Goal: Transaction & Acquisition: Purchase product/service

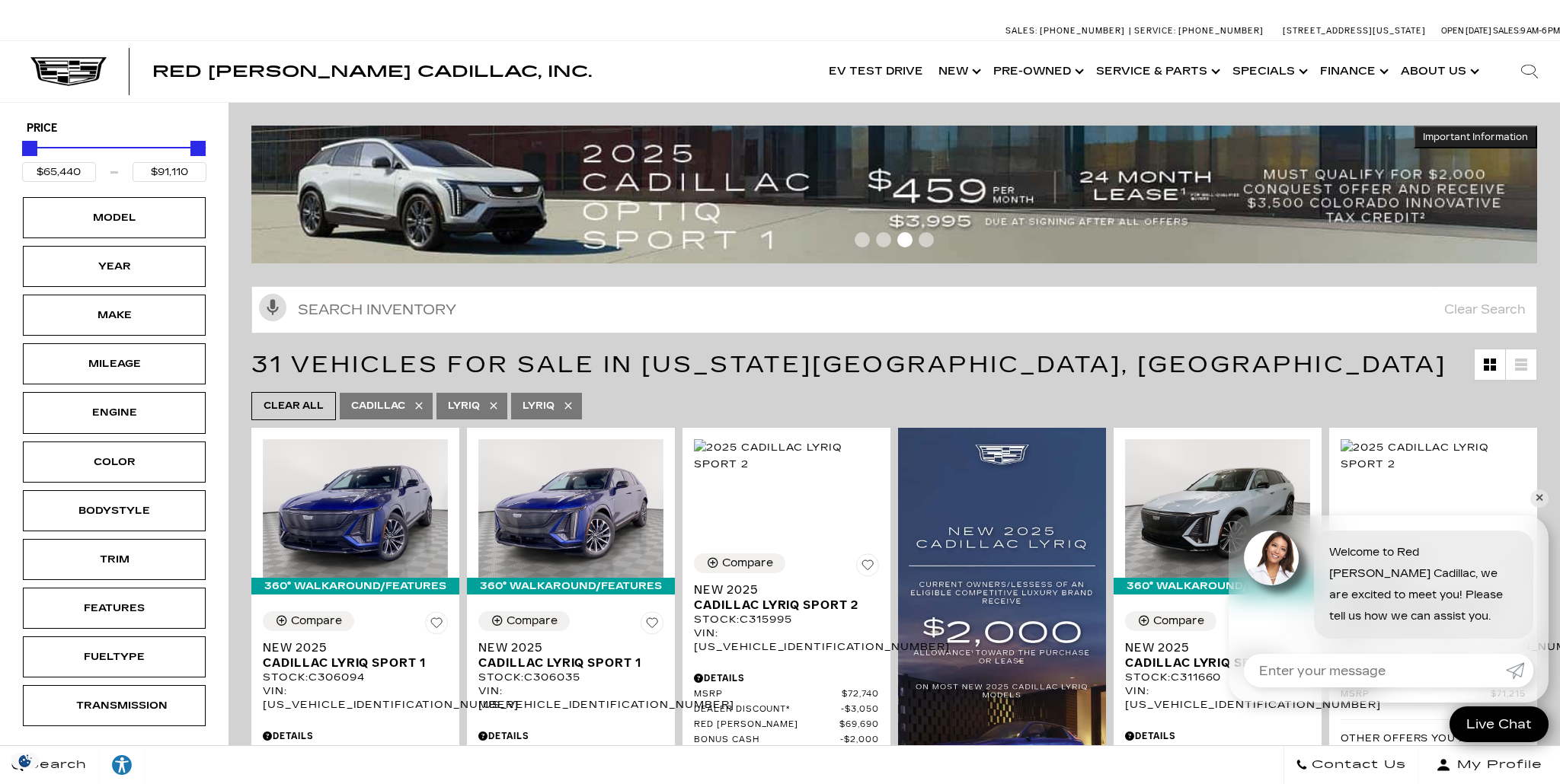
click at [869, 243] on div at bounding box center [894, 242] width 1286 height 26
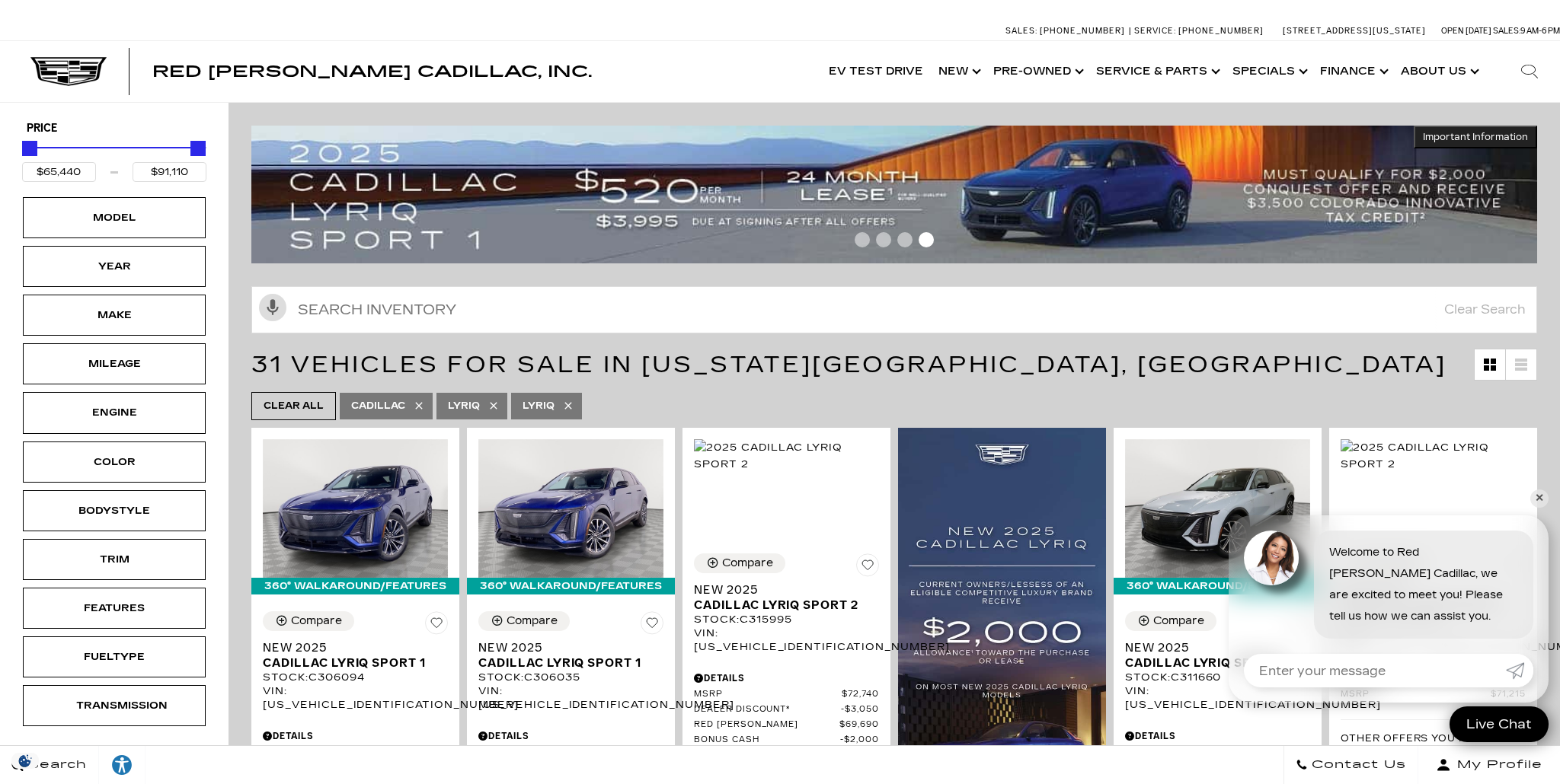
click at [865, 245] on span "Go to slide 1" at bounding box center [863, 240] width 16 height 16
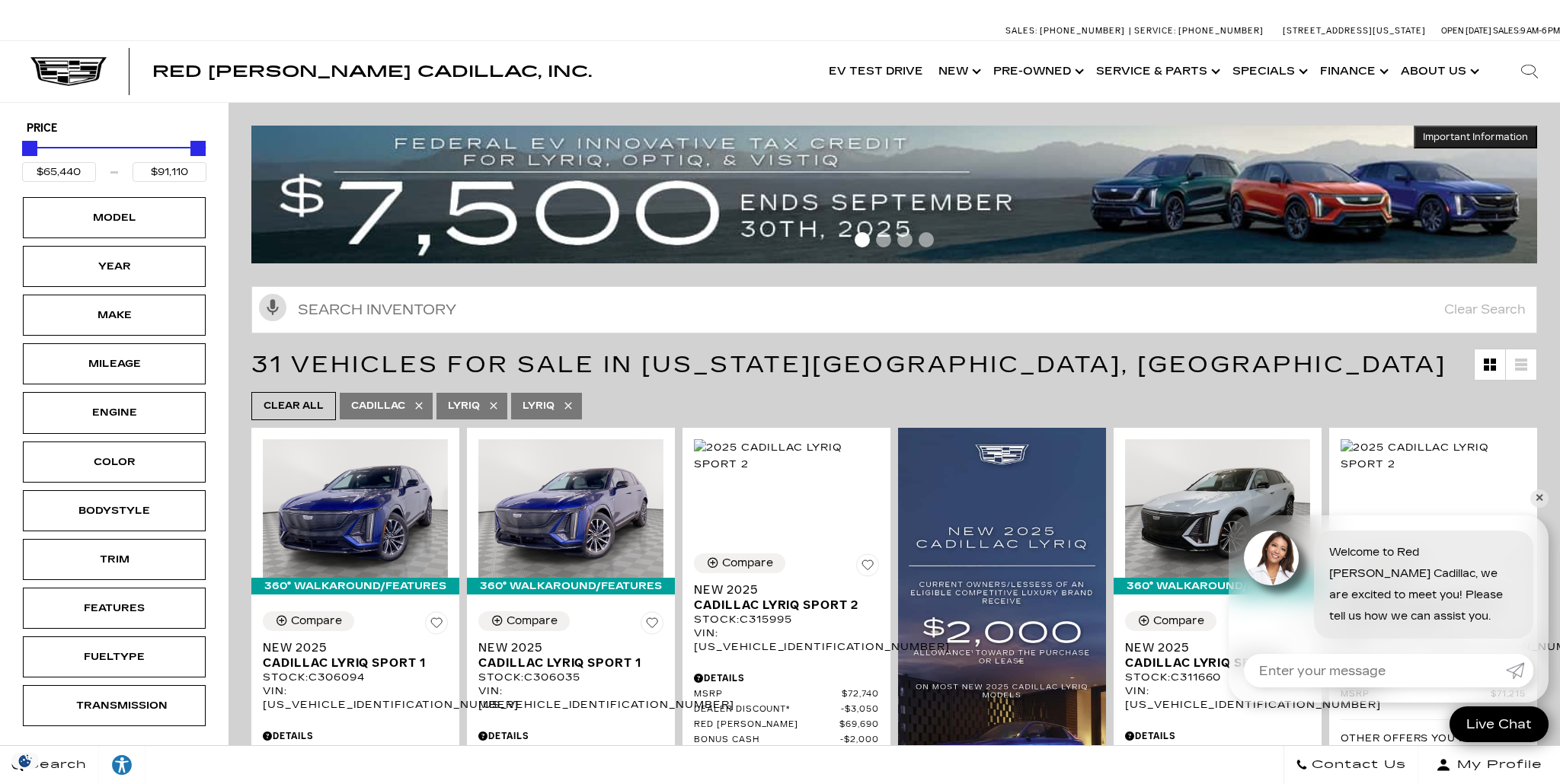
click at [882, 245] on span "Go to slide 2" at bounding box center [884, 240] width 16 height 16
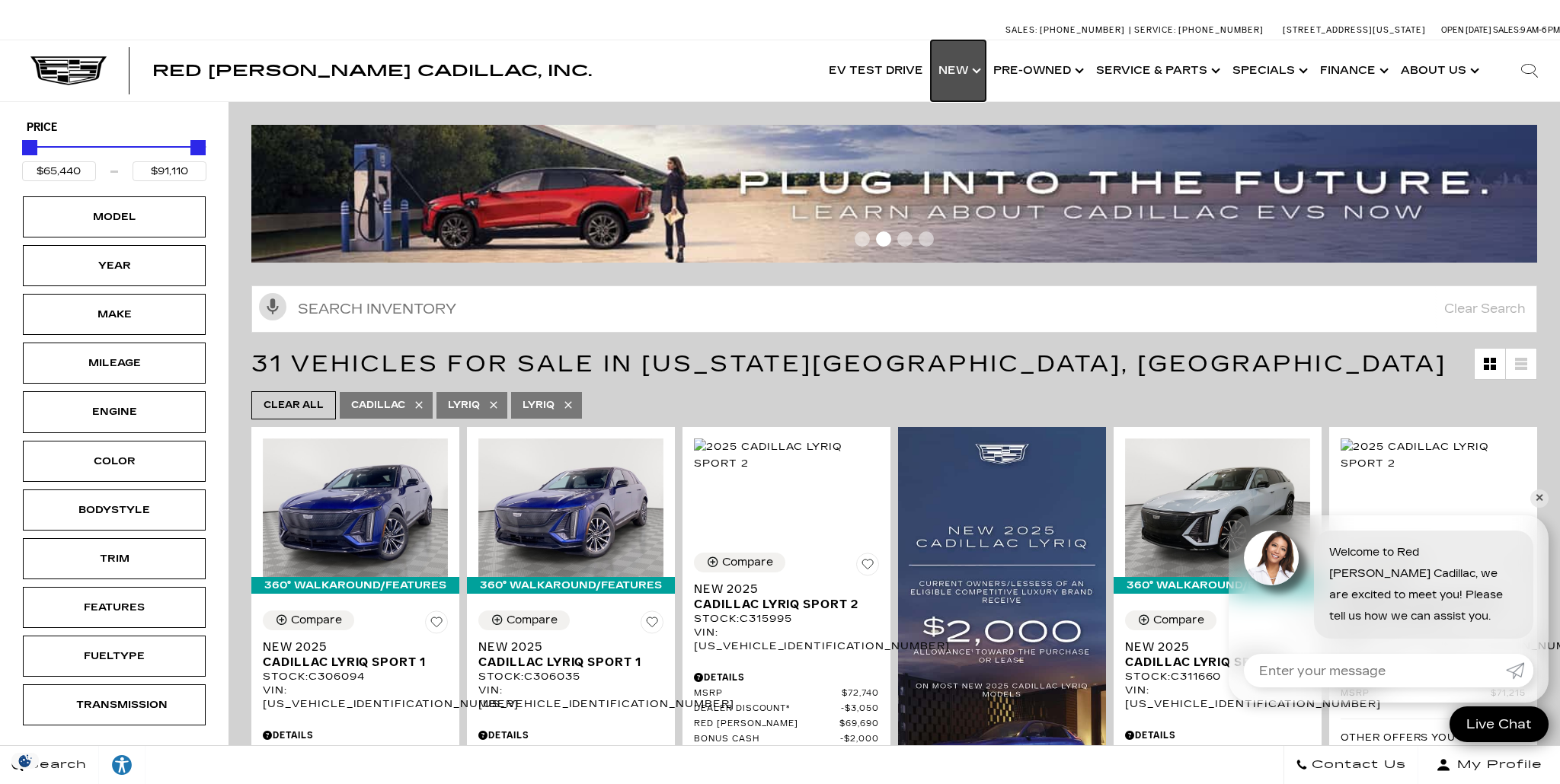
click at [965, 70] on link "Show New" at bounding box center [958, 71] width 55 height 61
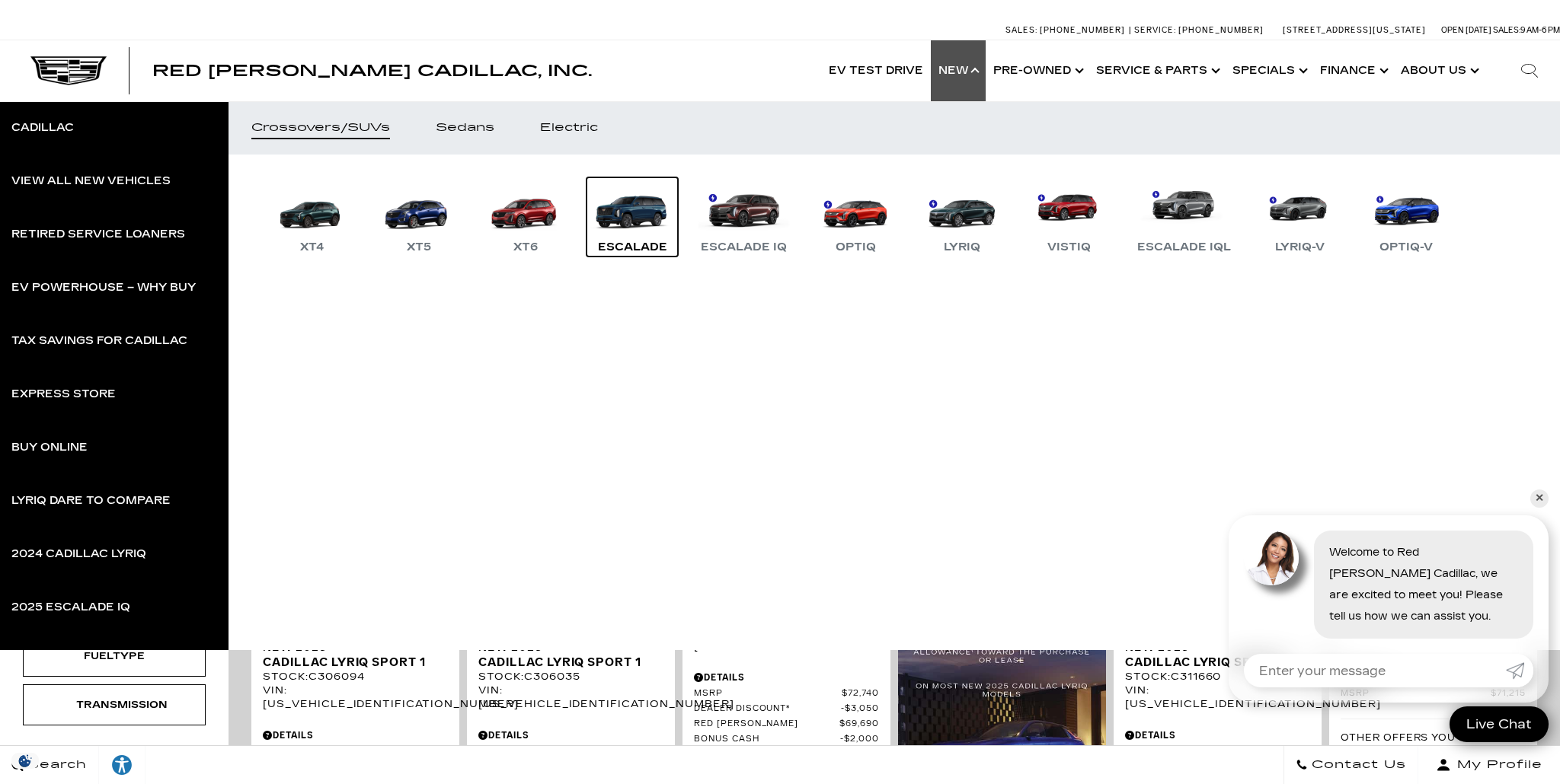
click at [657, 215] on link "Escalade" at bounding box center [632, 217] width 91 height 79
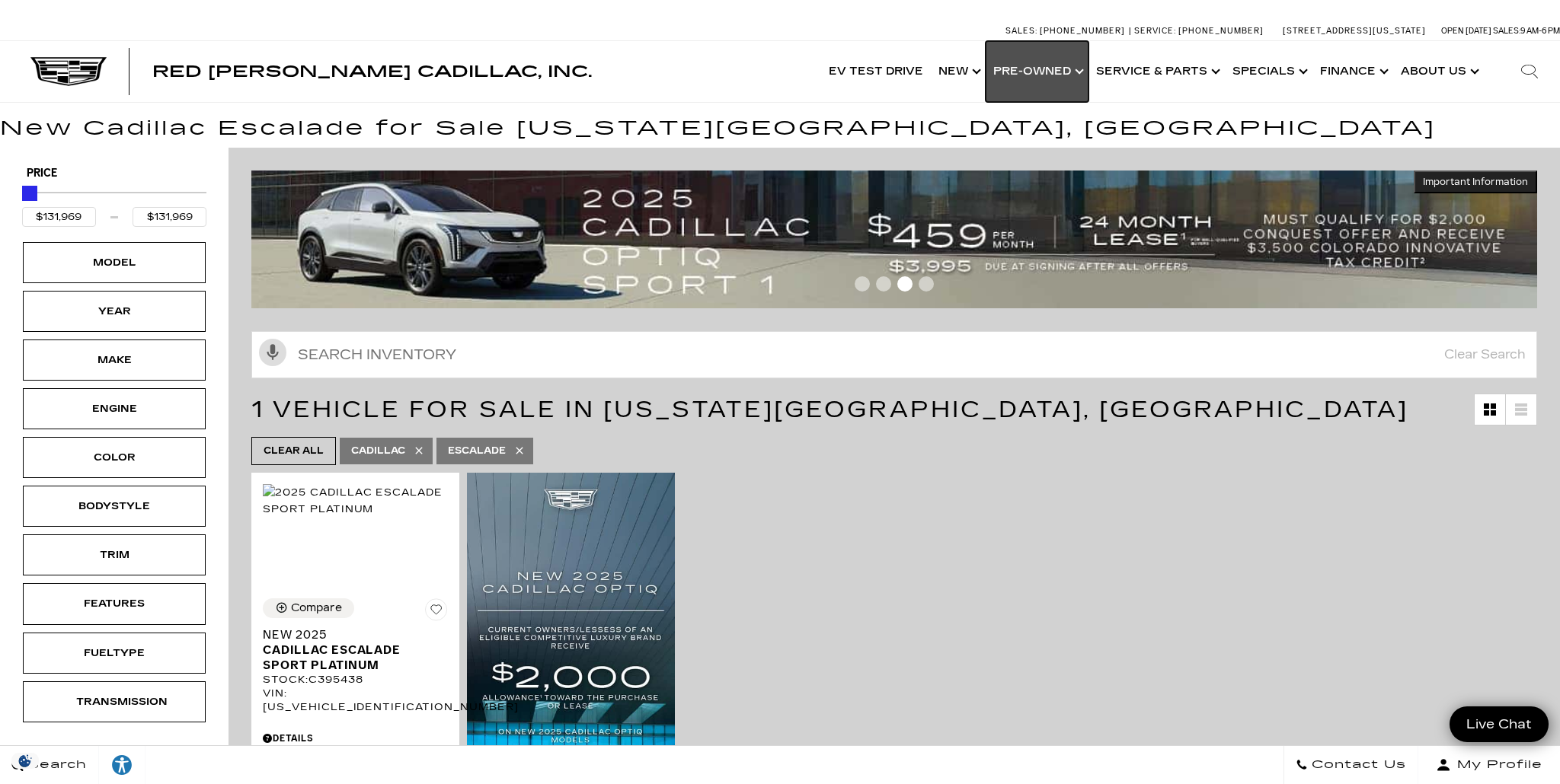
click at [1043, 78] on link "Show Pre-Owned" at bounding box center [1037, 72] width 103 height 61
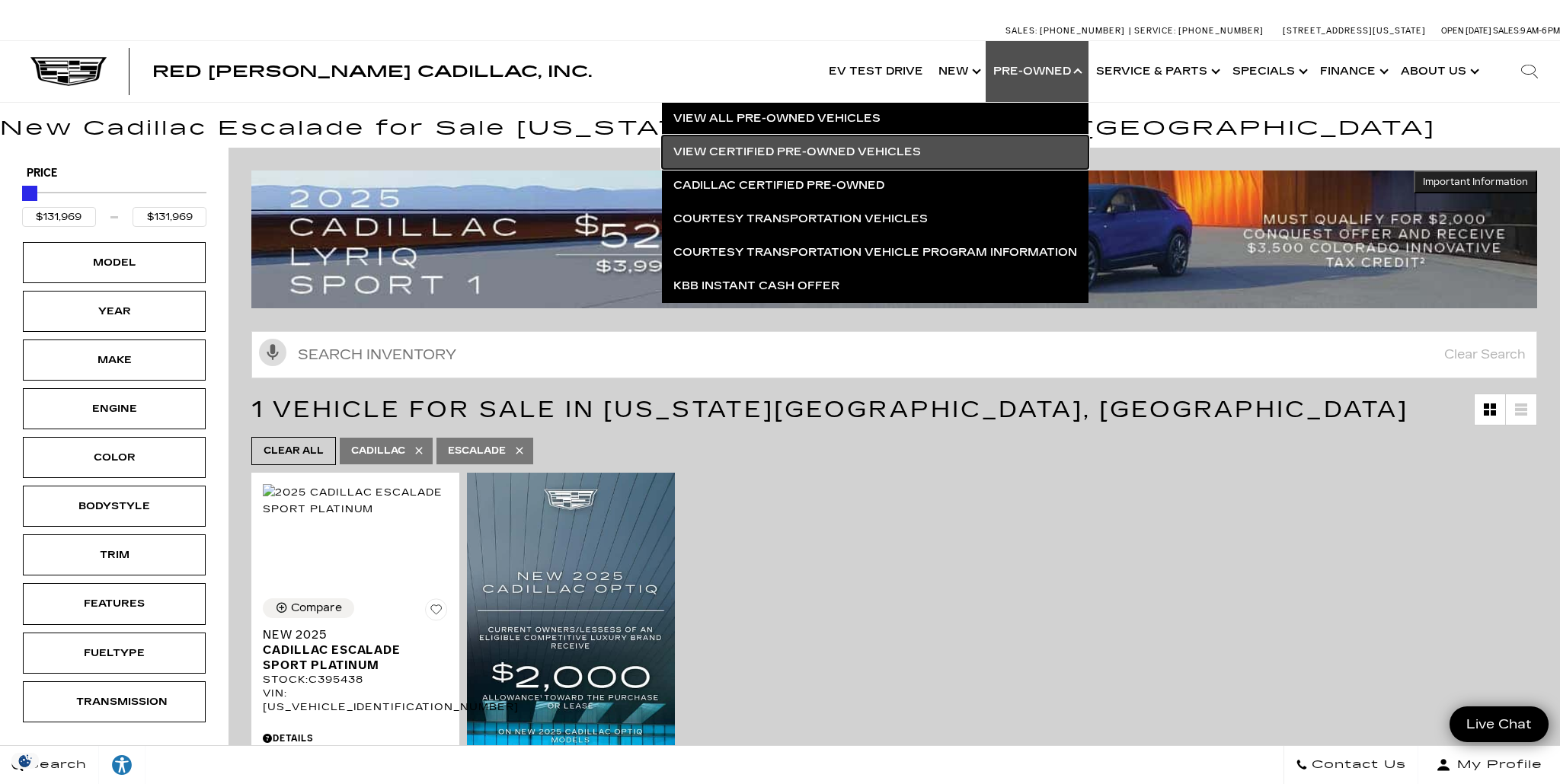
click at [837, 150] on link "View Certified Pre-Owned Vehicles" at bounding box center [875, 152] width 427 height 33
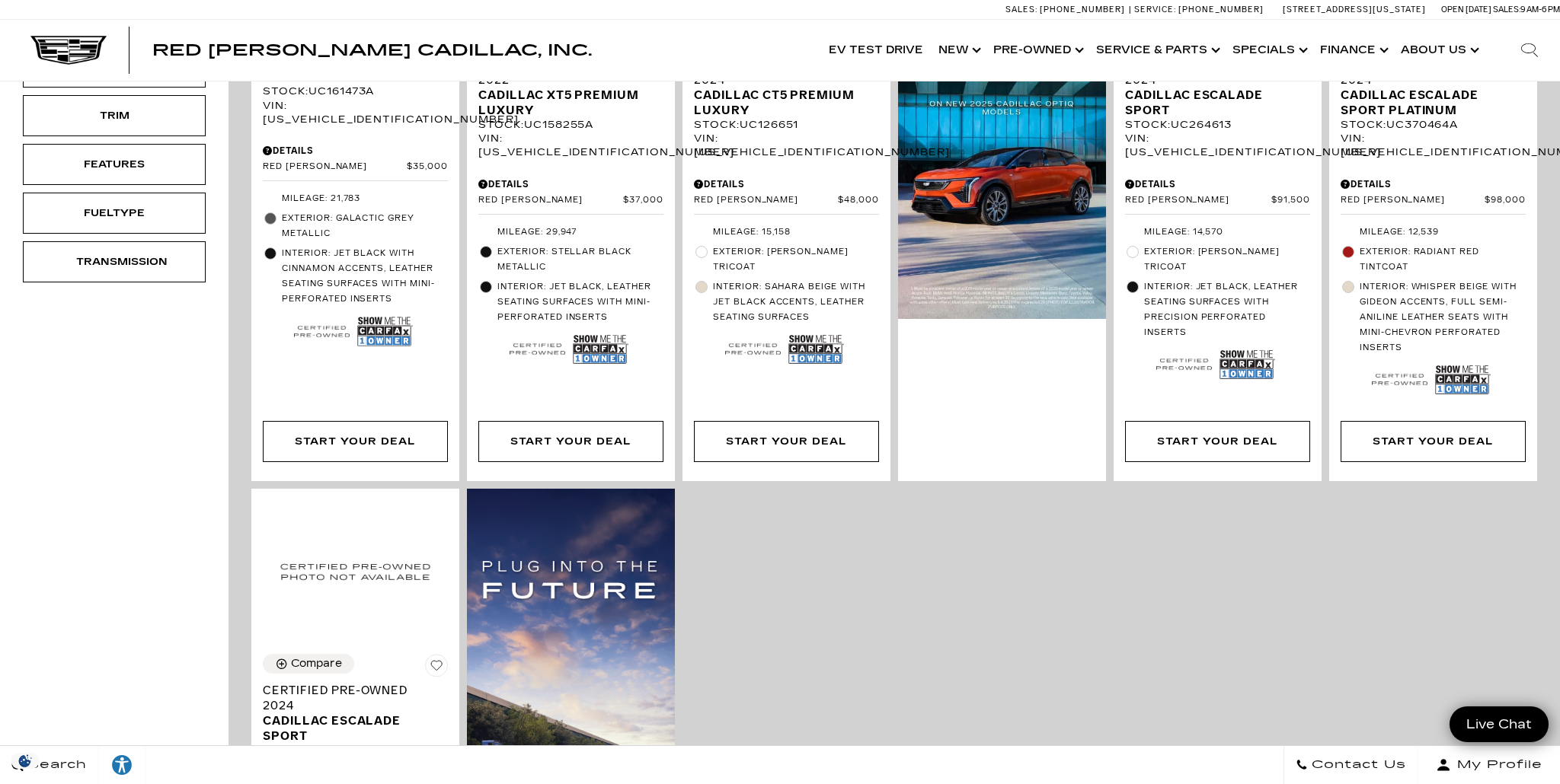
scroll to position [350, 0]
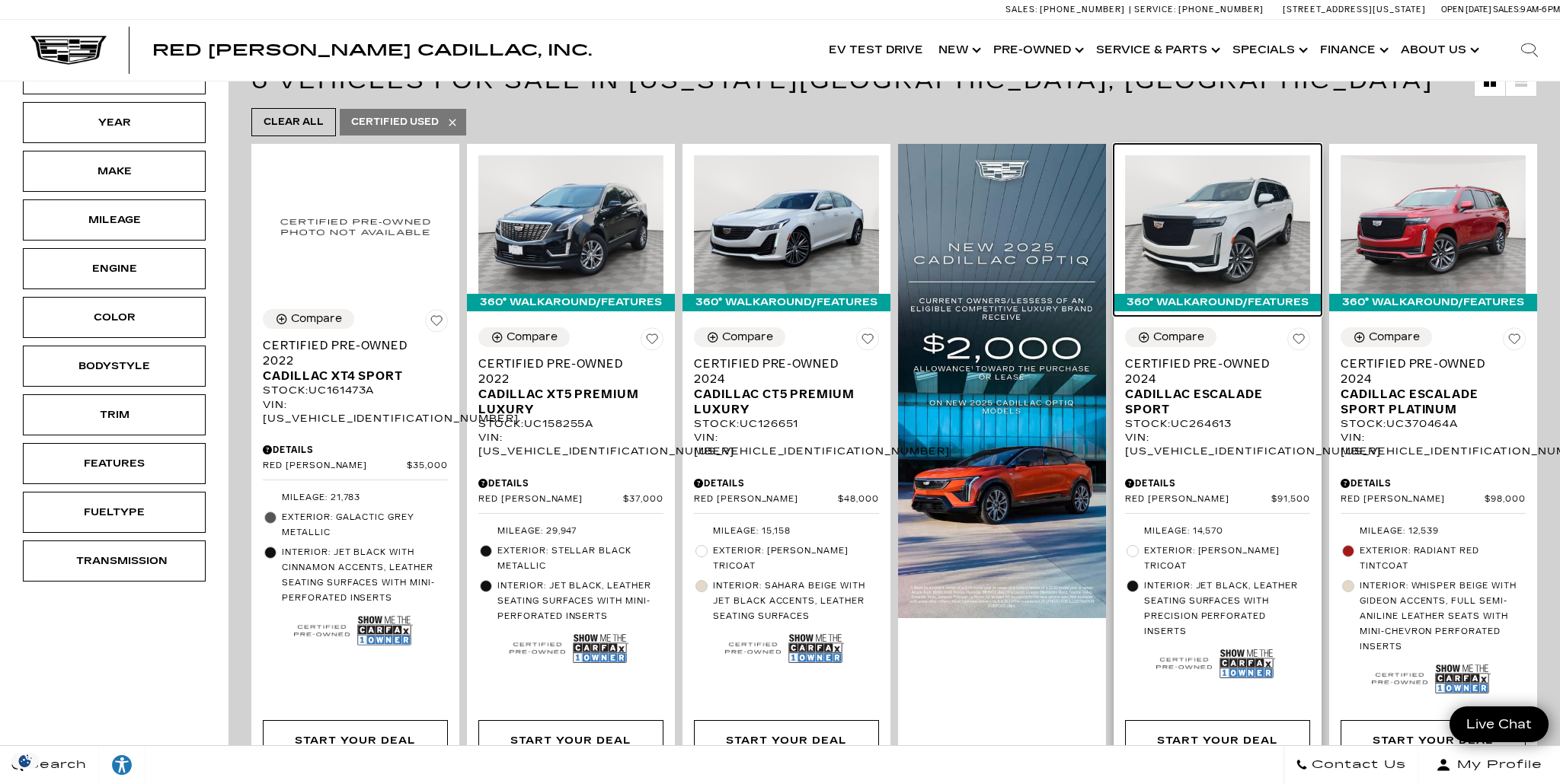
click at [1265, 212] on img at bounding box center [1217, 224] width 186 height 138
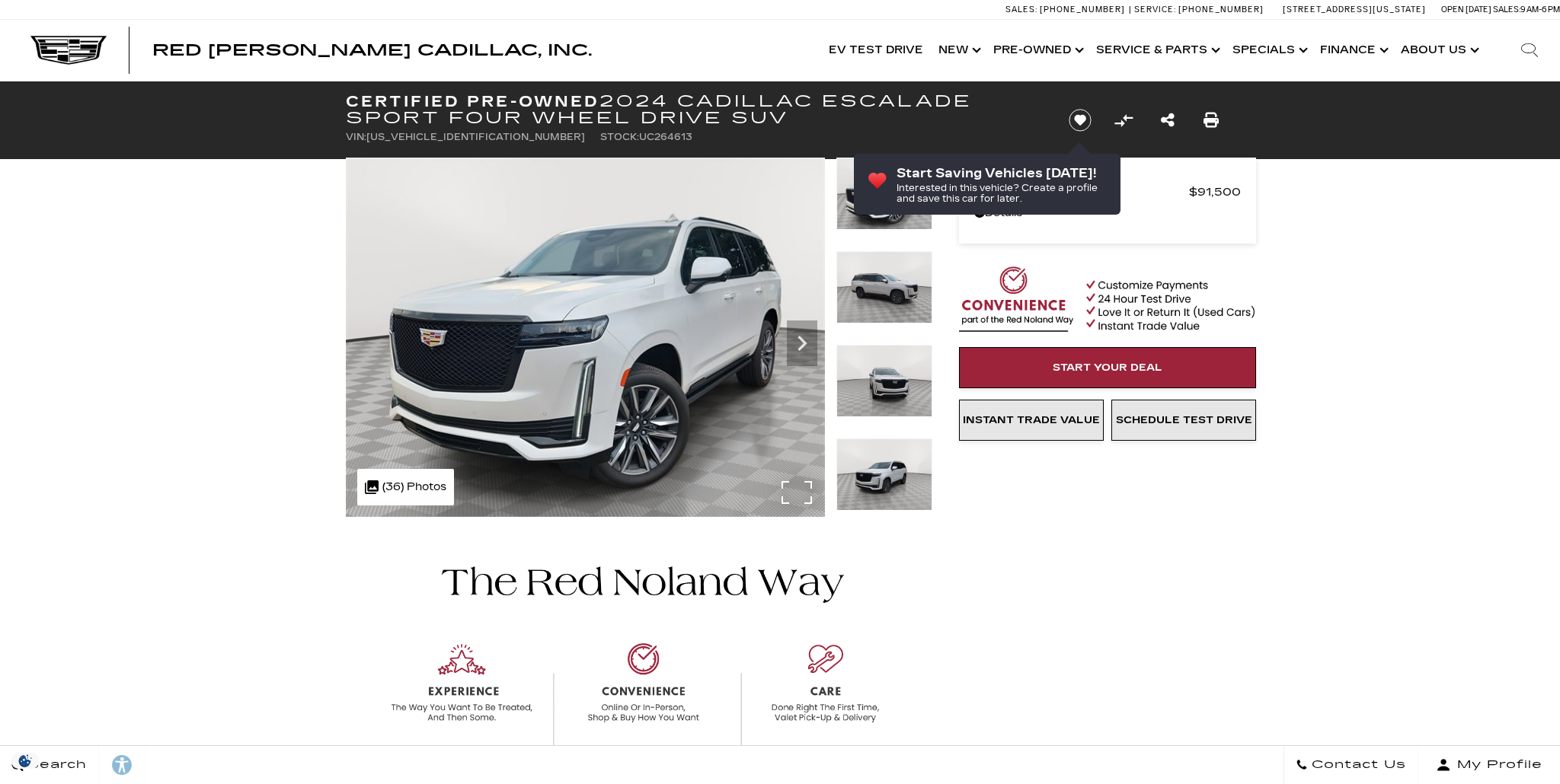
click at [597, 378] on img at bounding box center [585, 338] width 479 height 359
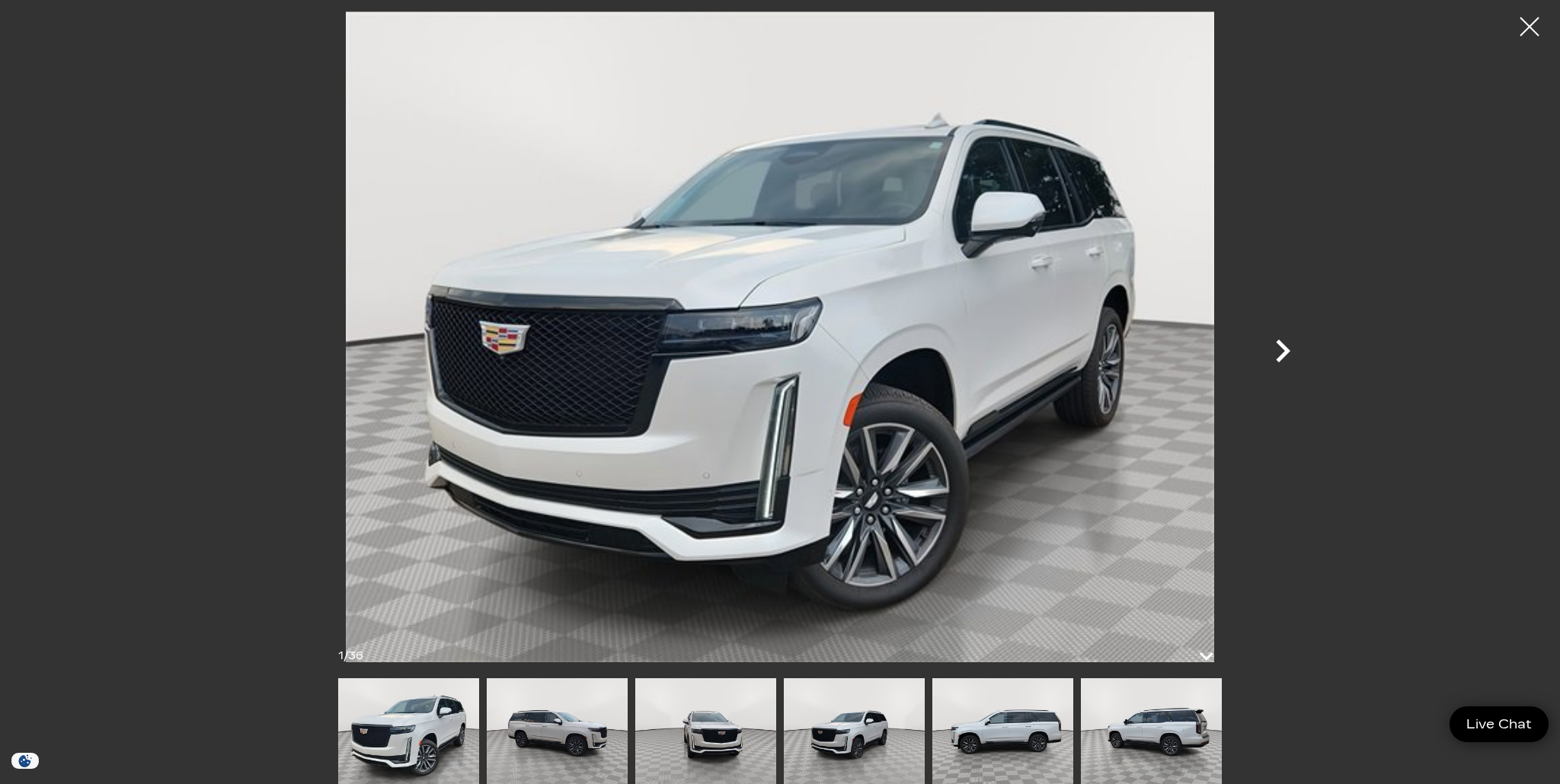
click at [1279, 352] on icon "Next" at bounding box center [1283, 350] width 46 height 46
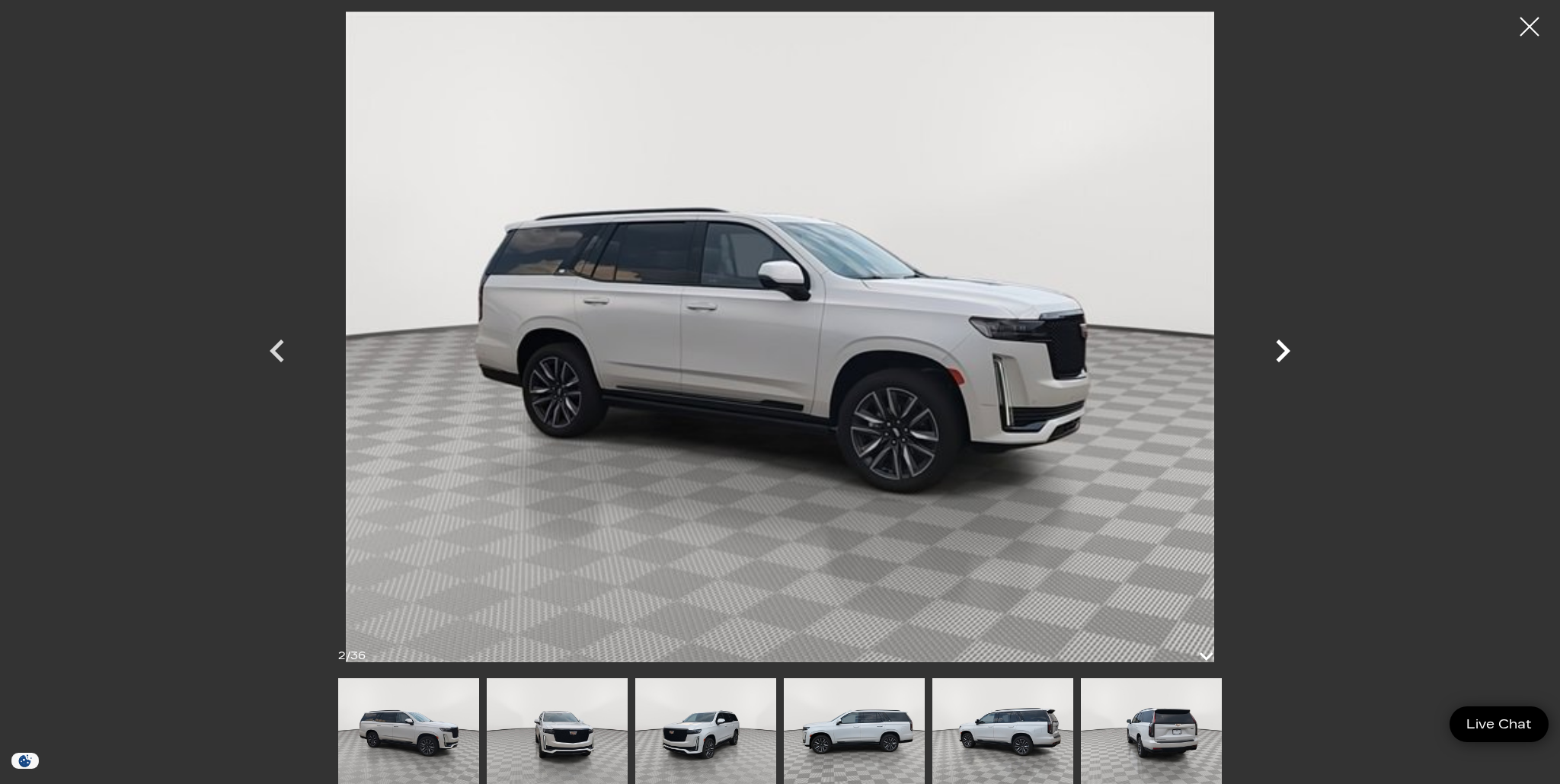
click at [1279, 352] on icon "Next" at bounding box center [1283, 350] width 46 height 46
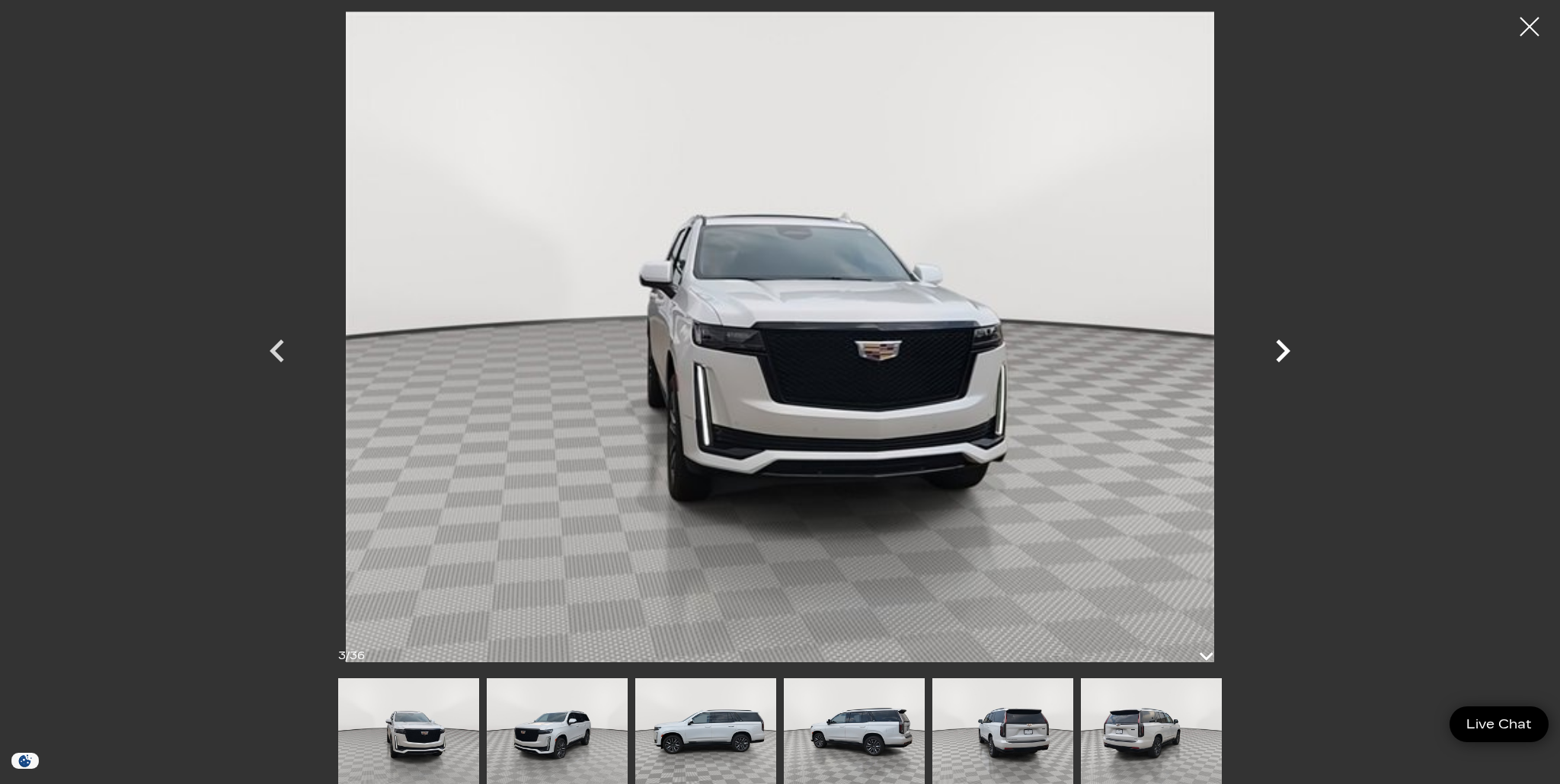
click at [1279, 352] on icon "Next" at bounding box center [1283, 350] width 46 height 46
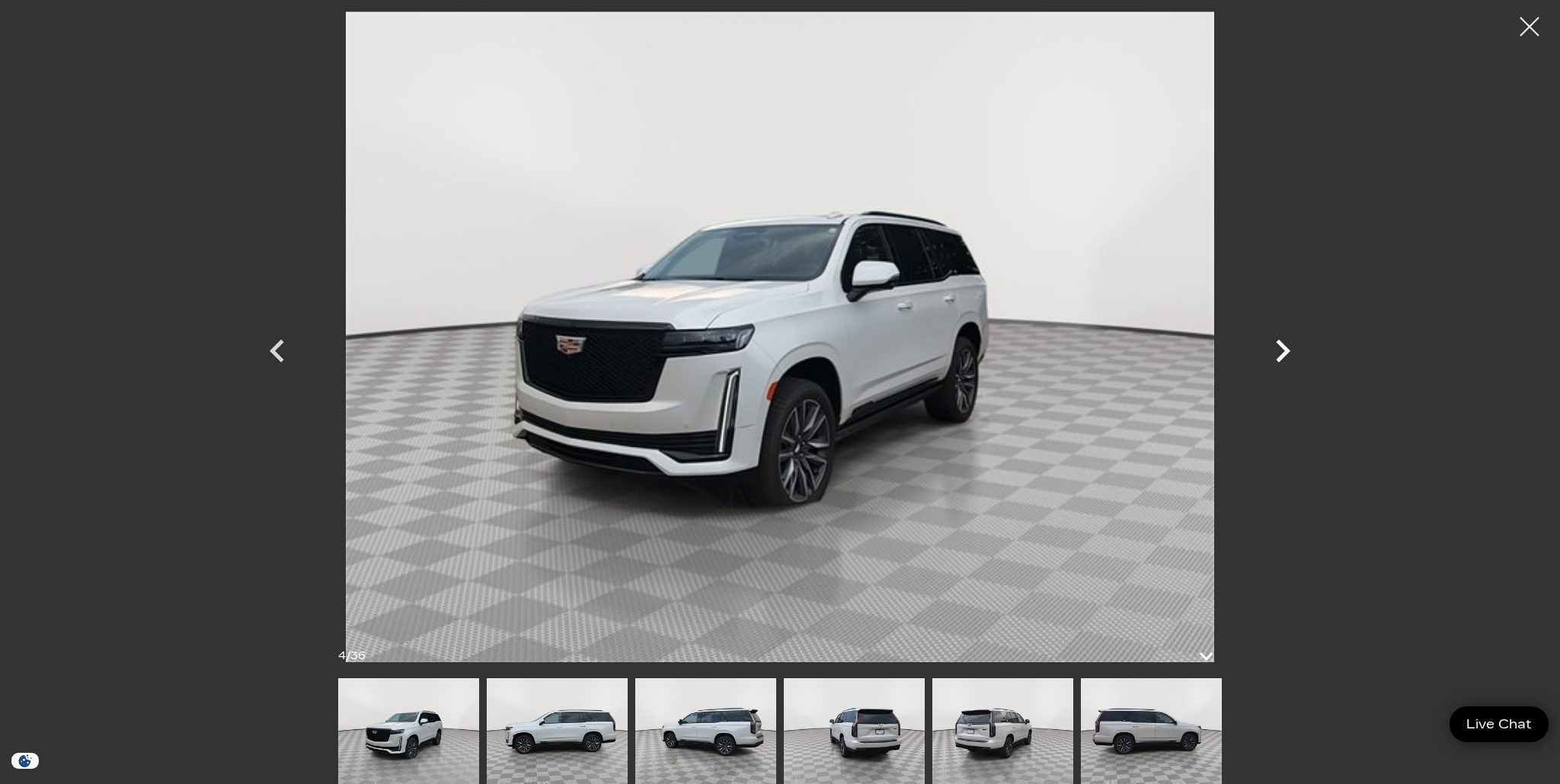
click at [1279, 352] on icon "Next" at bounding box center [1283, 350] width 46 height 46
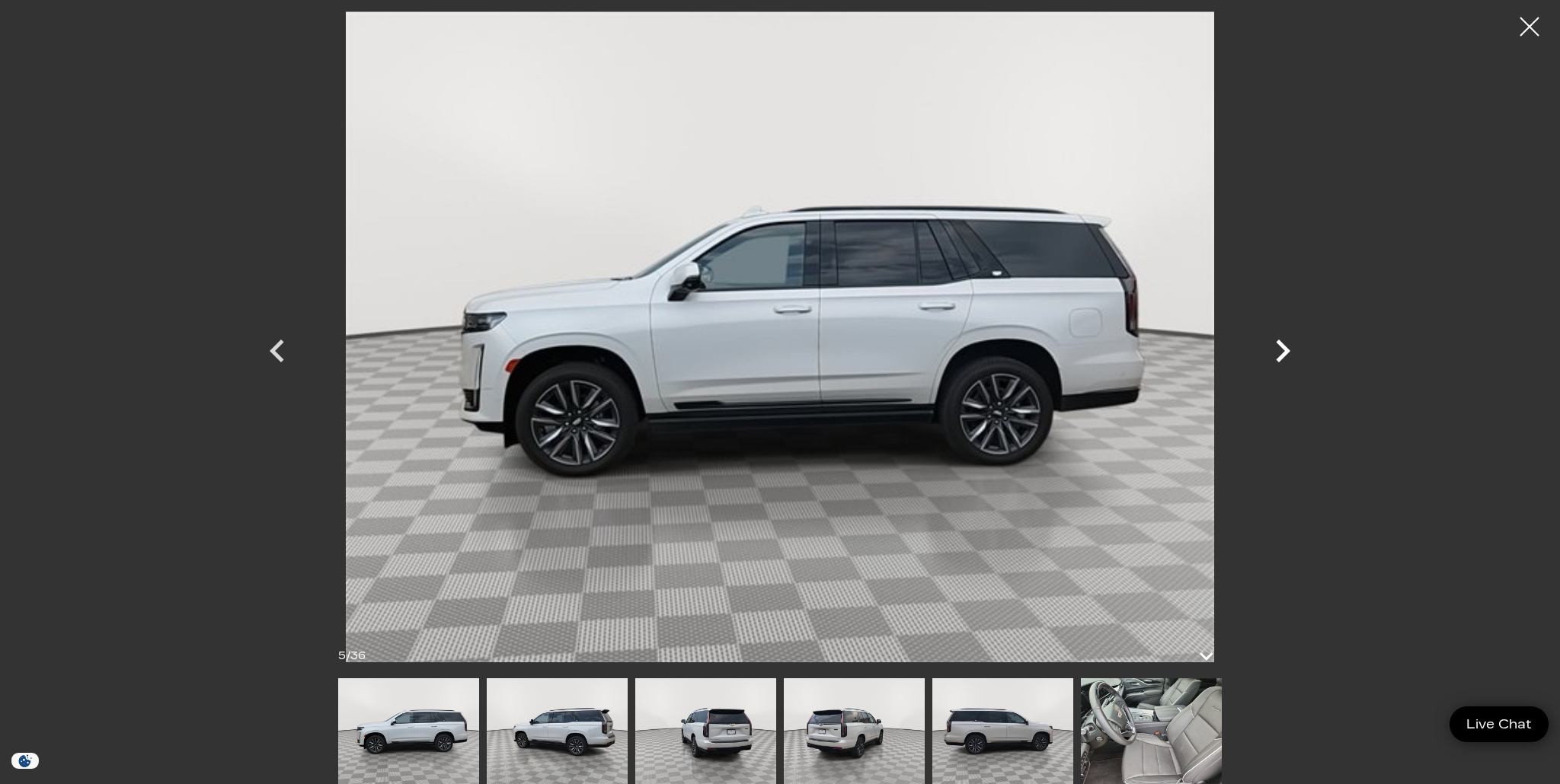
click at [1279, 352] on icon "Next" at bounding box center [1283, 350] width 46 height 46
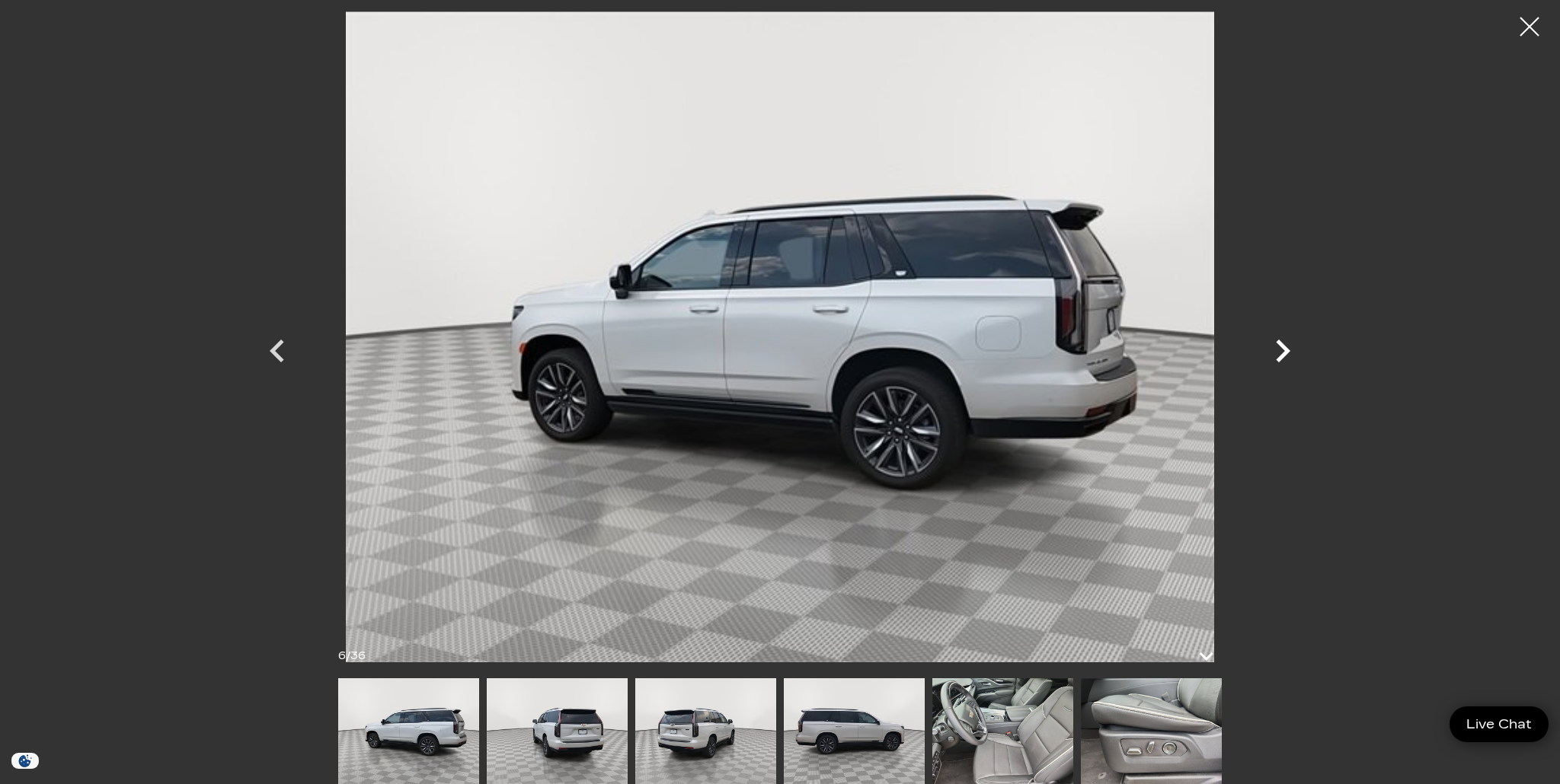
click at [1279, 352] on icon "Next" at bounding box center [1283, 350] width 46 height 46
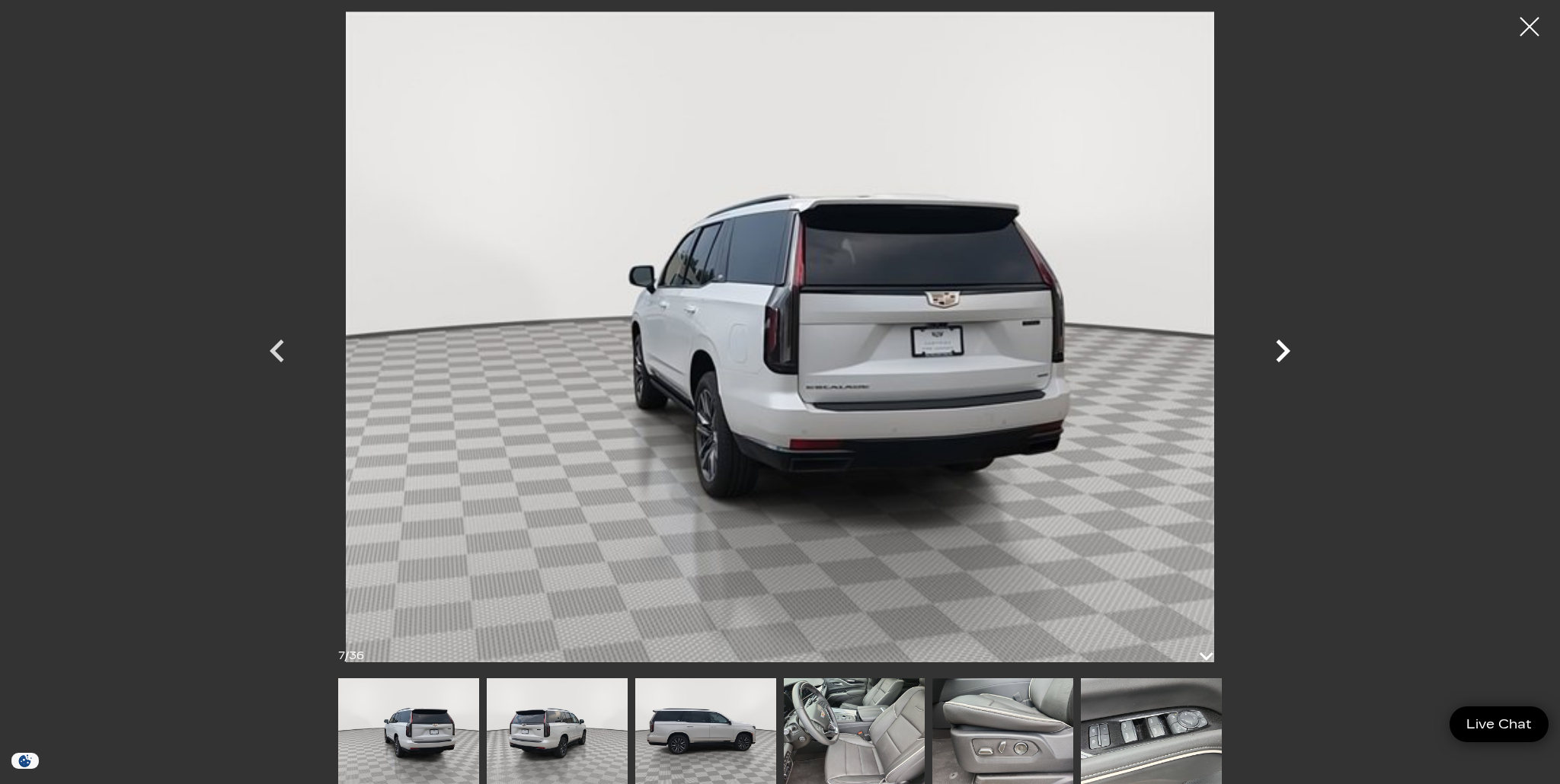
click at [1279, 352] on icon "Next" at bounding box center [1283, 350] width 46 height 46
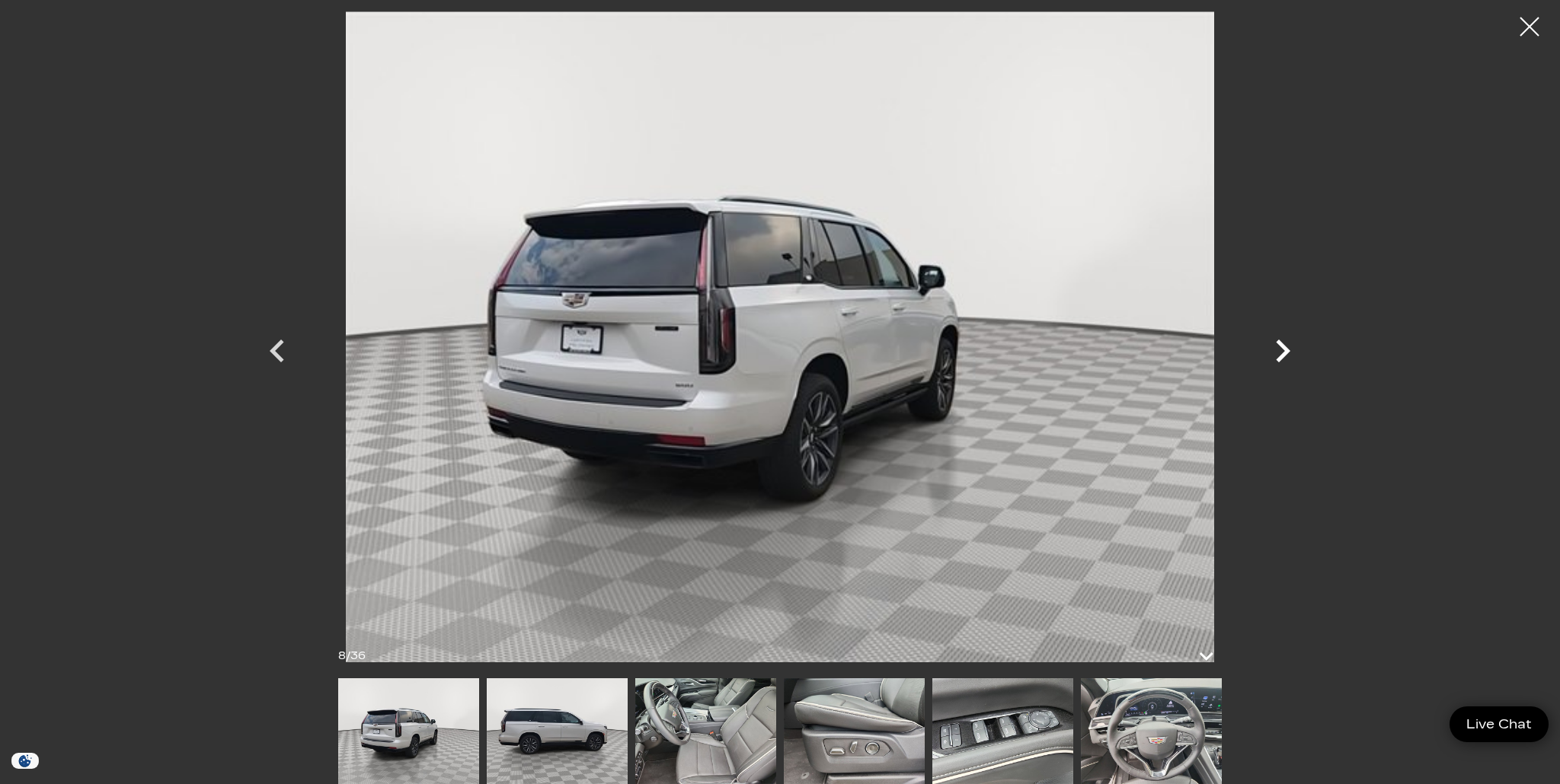
click at [1279, 352] on icon "Next" at bounding box center [1283, 350] width 46 height 46
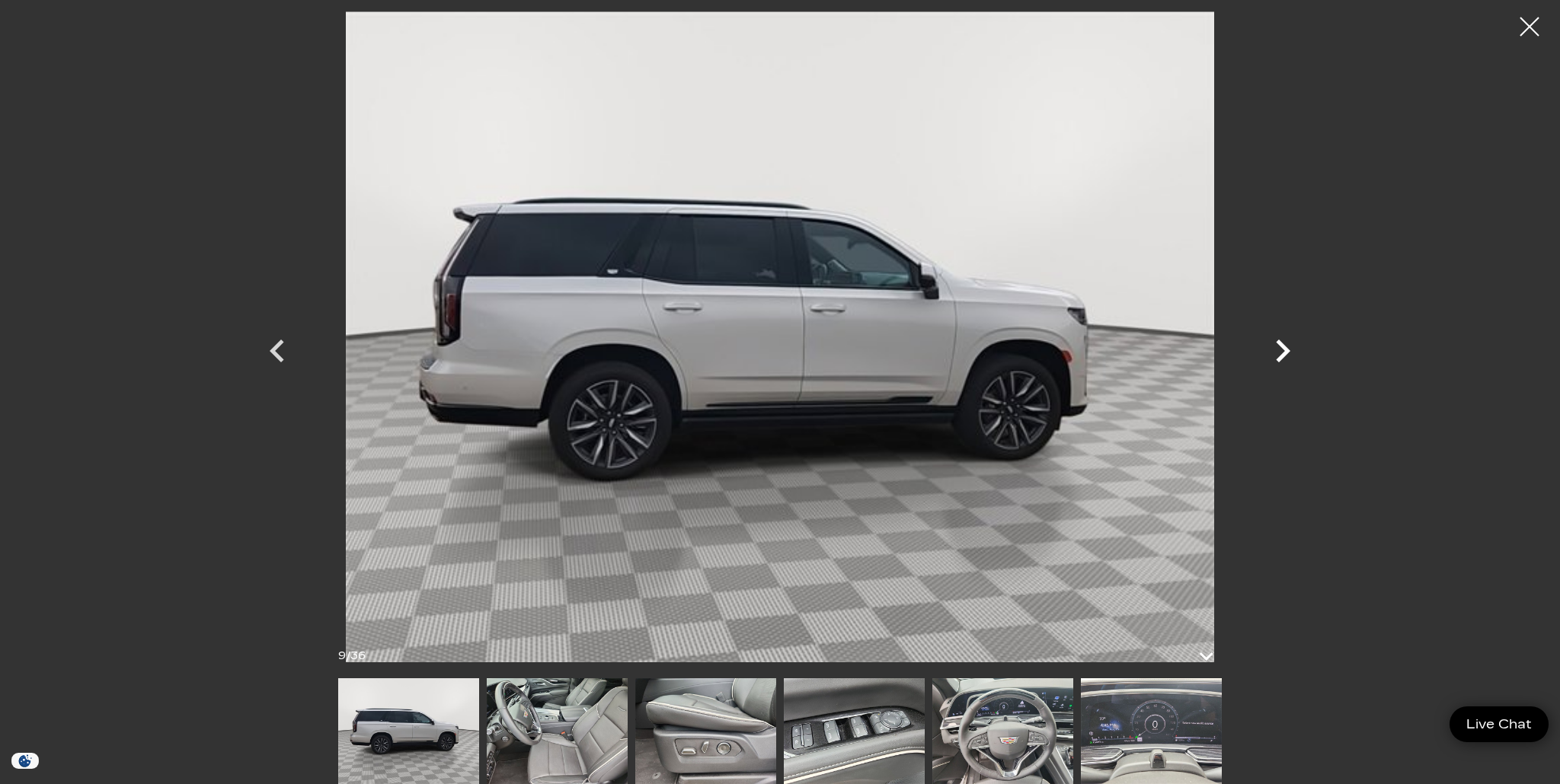
click at [1279, 352] on icon "Next" at bounding box center [1283, 350] width 46 height 46
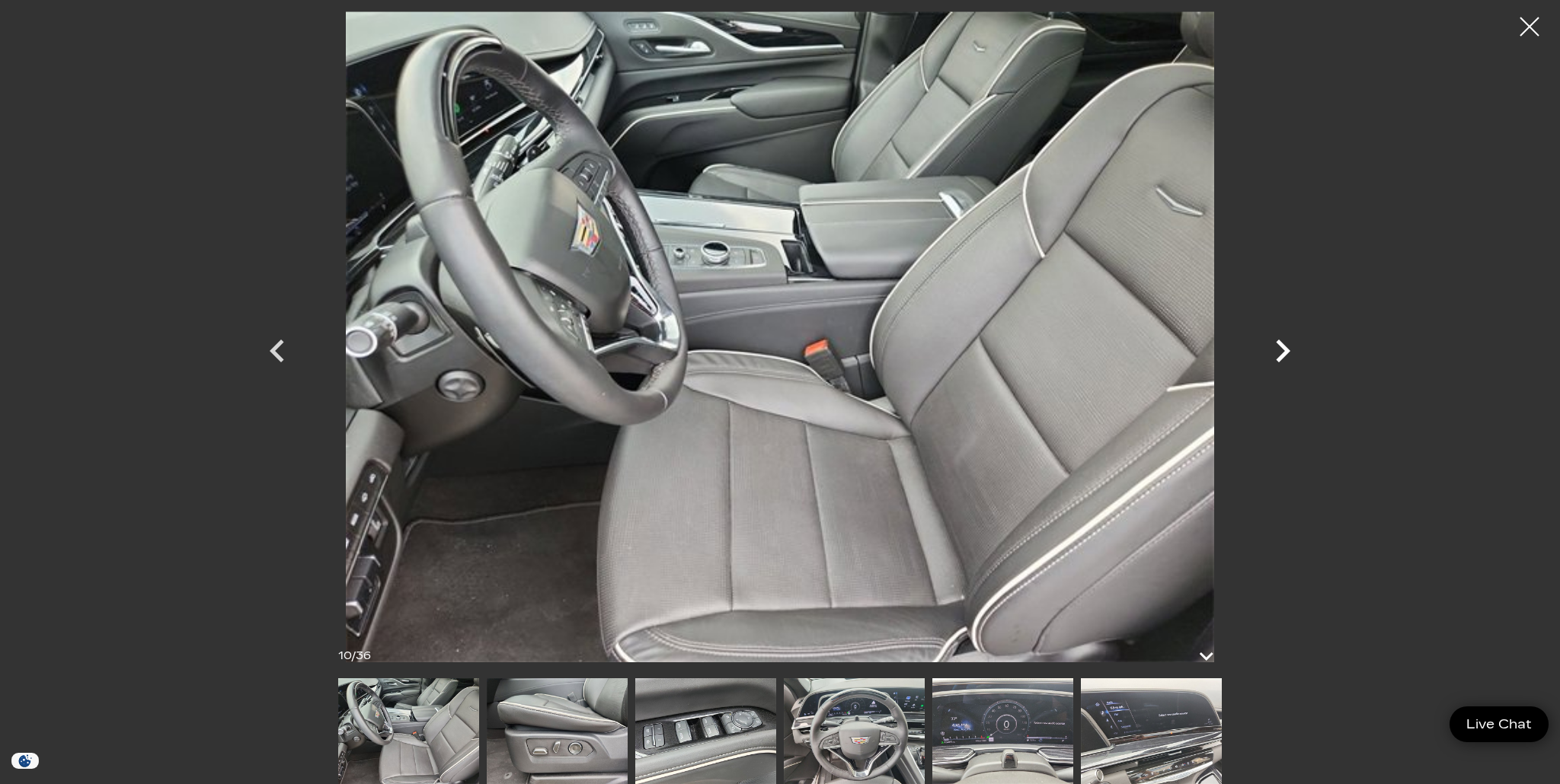
click at [1279, 352] on icon "Next" at bounding box center [1283, 350] width 46 height 46
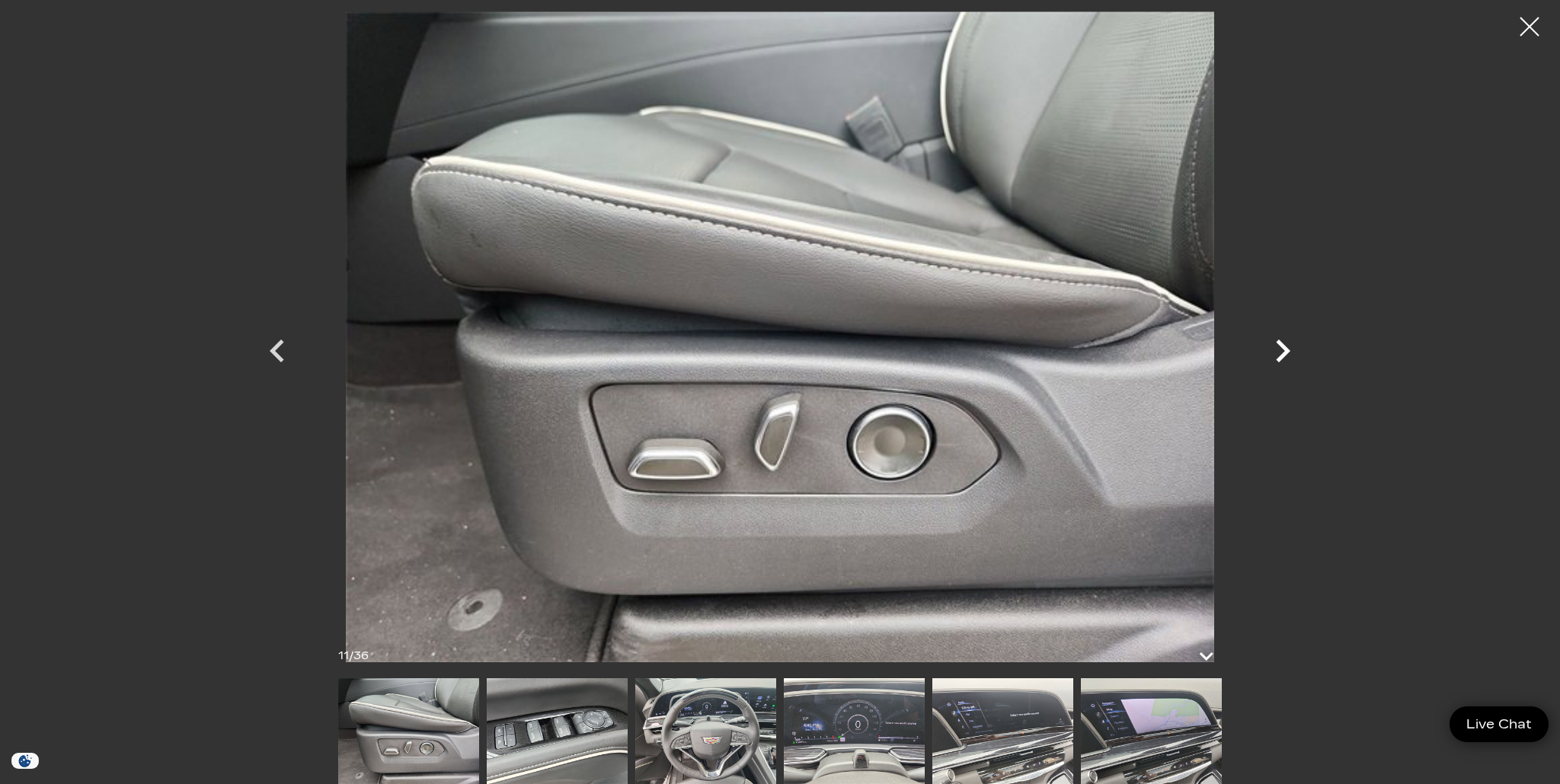
click at [1279, 352] on icon "Next" at bounding box center [1283, 350] width 46 height 46
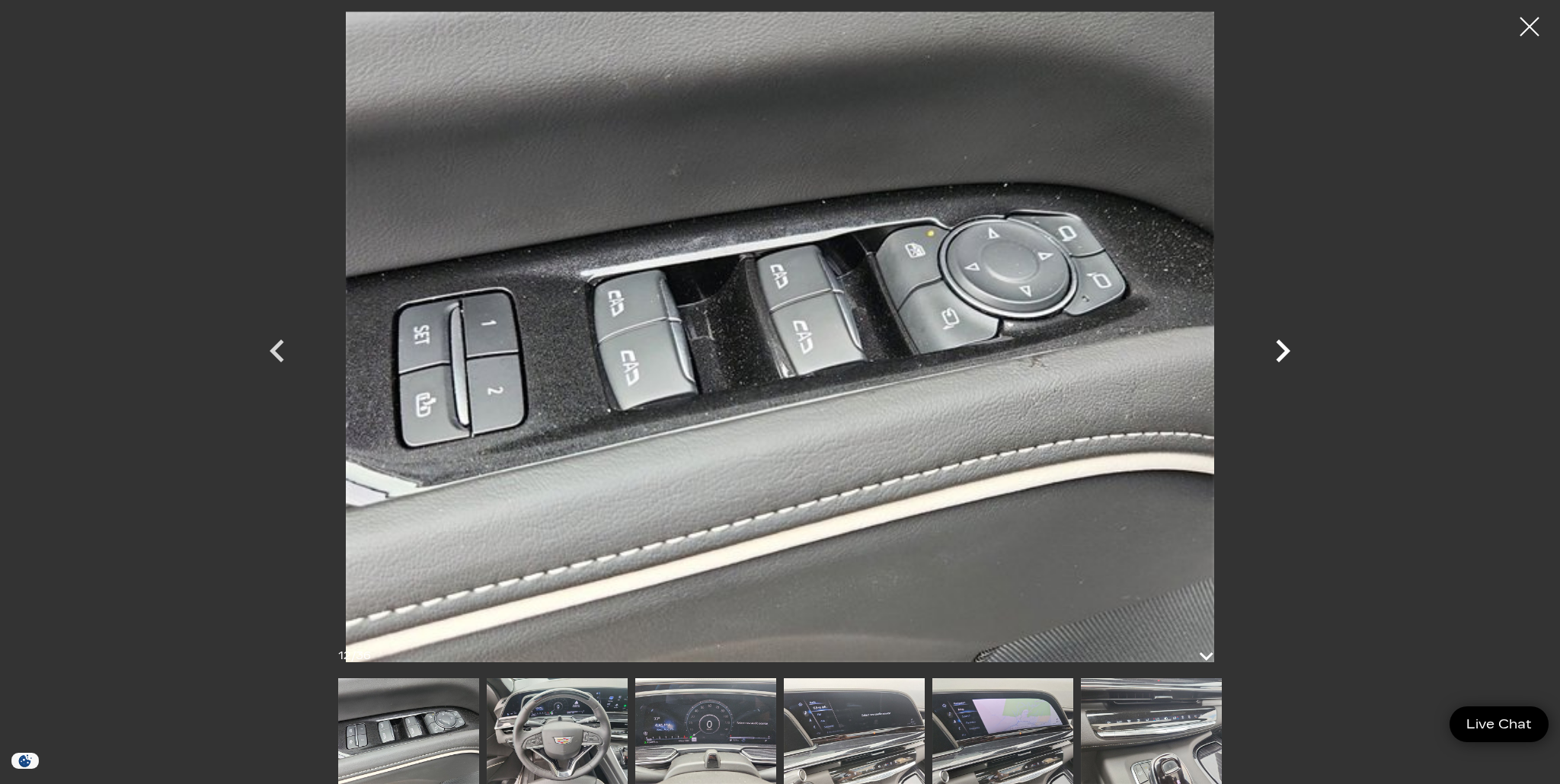
click at [1279, 352] on icon "Next" at bounding box center [1283, 350] width 46 height 46
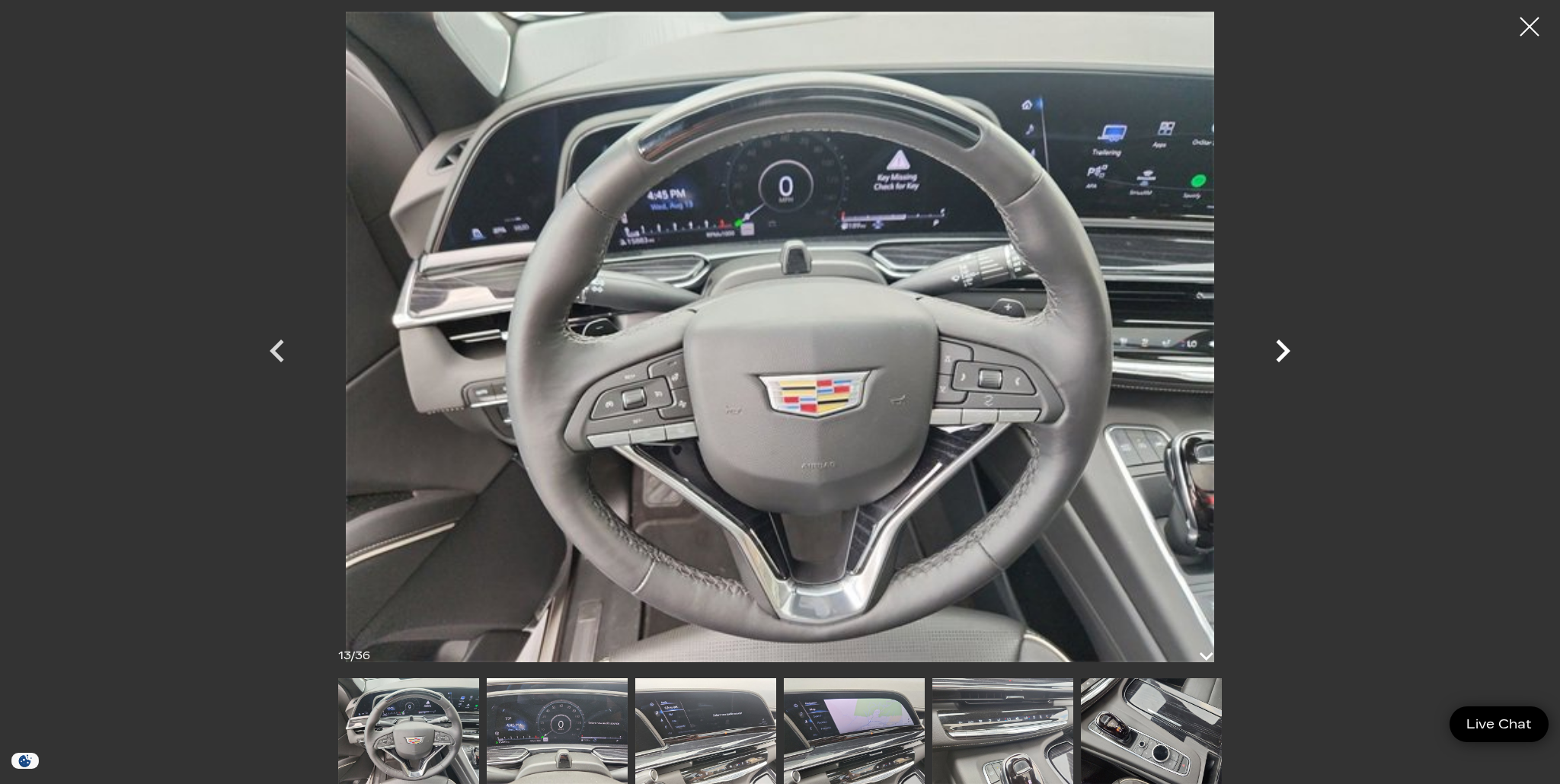
click at [1279, 352] on icon "Next" at bounding box center [1283, 350] width 46 height 46
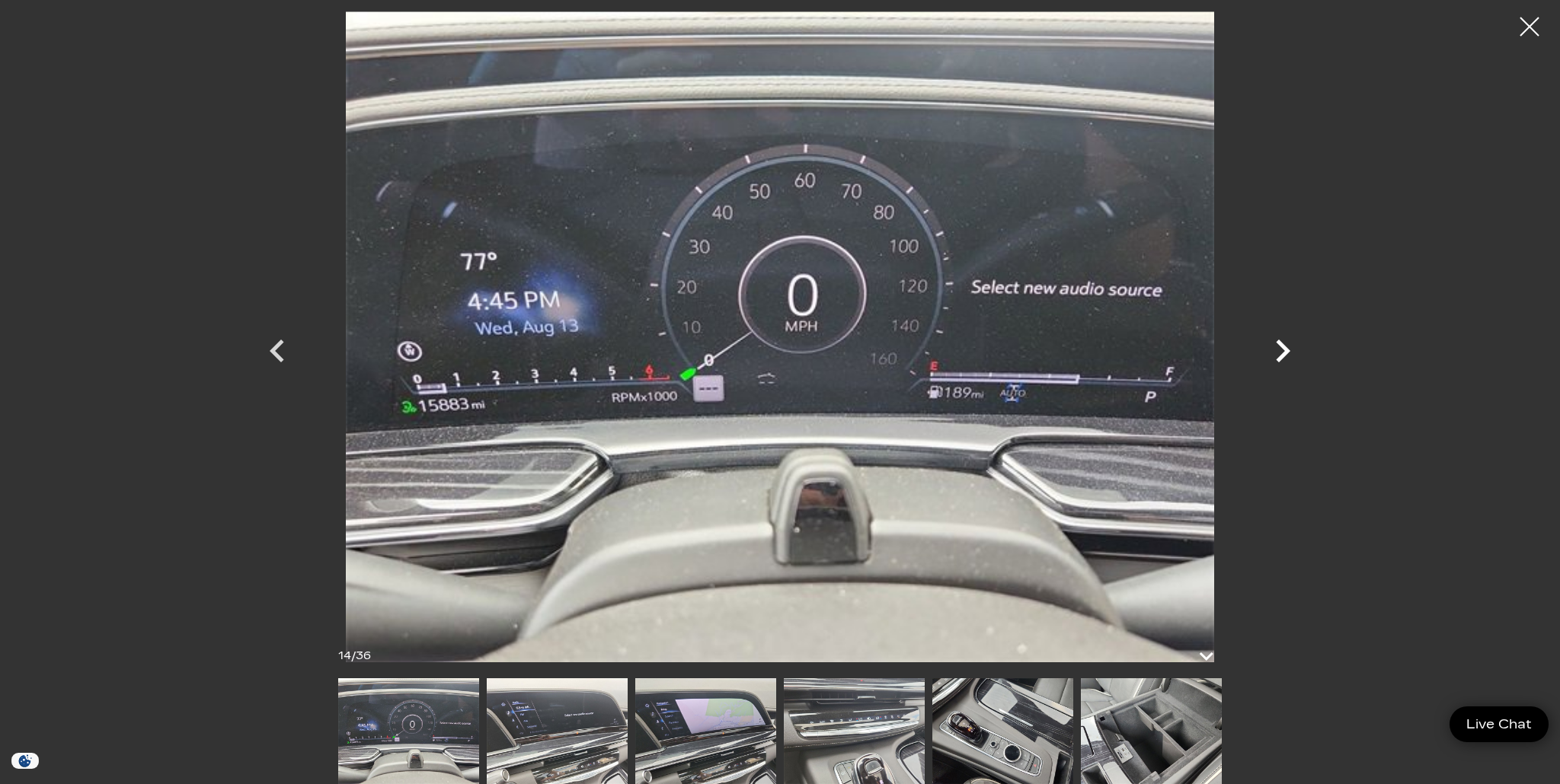
click at [1279, 352] on icon "Next" at bounding box center [1283, 350] width 46 height 46
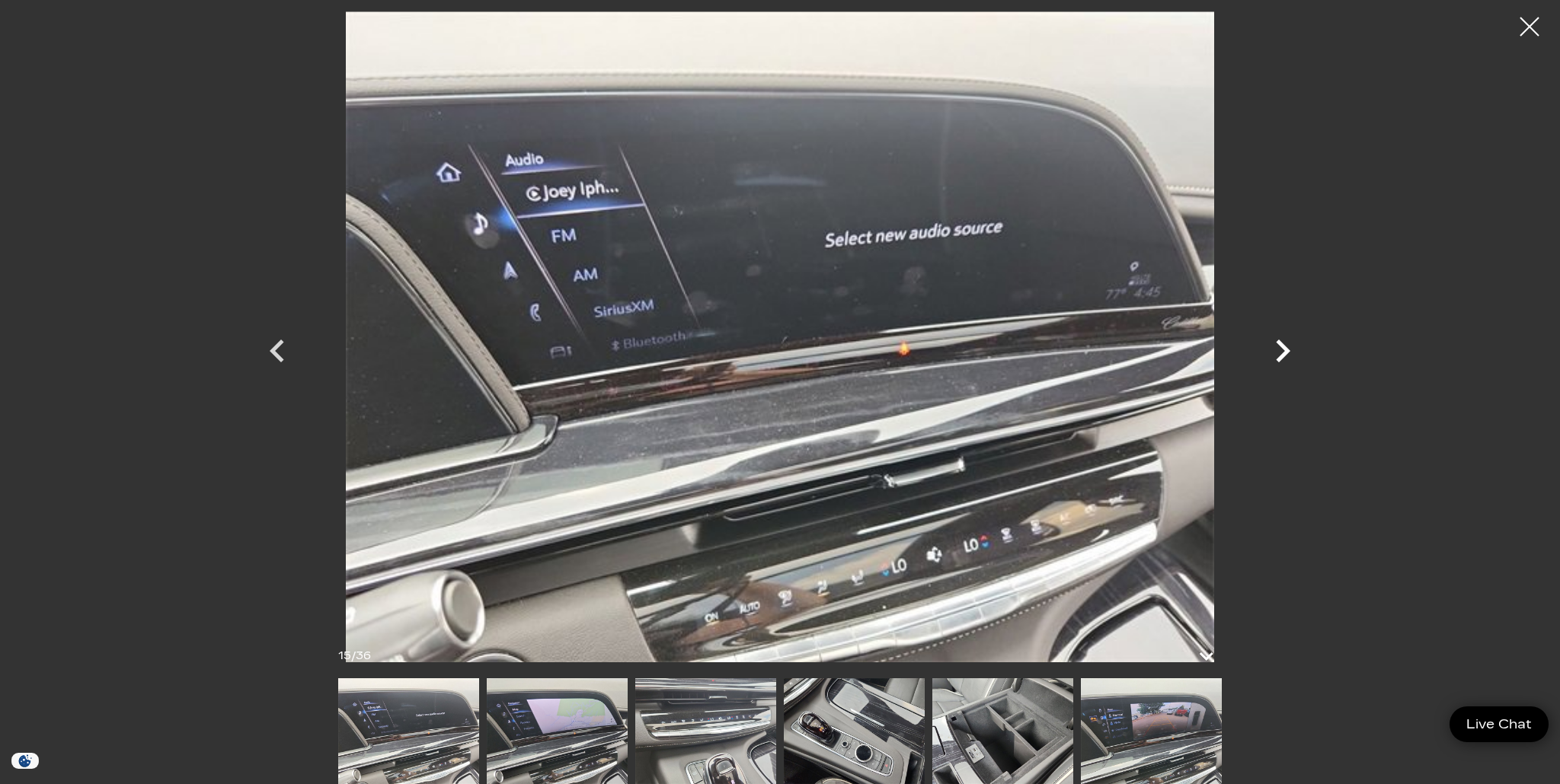
click at [1279, 352] on icon "Next" at bounding box center [1283, 350] width 46 height 46
